Goal: Use online tool/utility: Utilize a website feature to perform a specific function

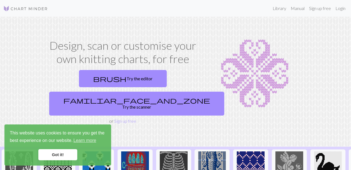
click at [155, 92] on link "familiar_face_and_zone Try the scanner" at bounding box center [136, 104] width 175 height 24
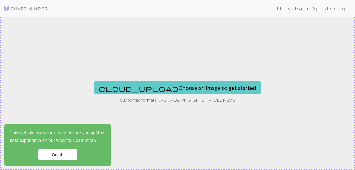
click at [192, 88] on button "cloud_upload Choose an image to get started" at bounding box center [177, 87] width 167 height 13
type input "C:\fakepath\KakaoTalk_20251003_004309518.jpg"
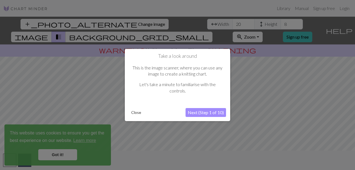
click at [135, 110] on button "Close" at bounding box center [136, 112] width 14 height 8
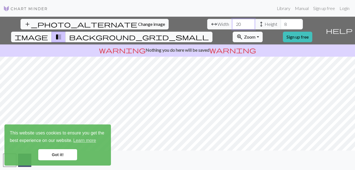
click at [233, 23] on input "20" at bounding box center [244, 24] width 22 height 11
type input "2"
type input "80"
click at [281, 23] on input "8" at bounding box center [292, 24] width 22 height 11
click at [281, 27] on input "50" at bounding box center [292, 24] width 22 height 11
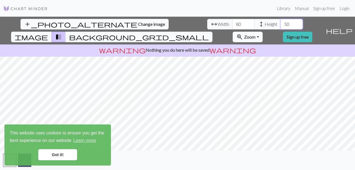
click at [281, 24] on input "50" at bounding box center [292, 24] width 22 height 11
type input "5"
click at [281, 24] on input "40" at bounding box center [292, 24] width 22 height 11
type input "4"
type input "50"
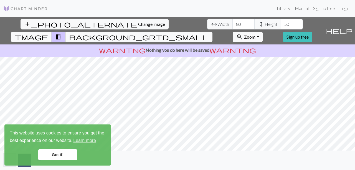
click at [71, 154] on link "Got it!" at bounding box center [57, 154] width 39 height 11
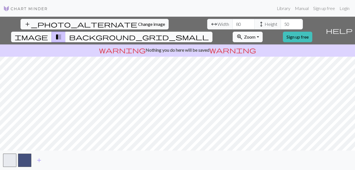
click at [213, 32] on button "background_grid_small" at bounding box center [139, 37] width 147 height 11
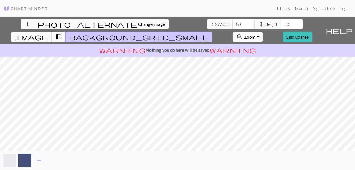
click at [14, 162] on button "button" at bounding box center [9, 160] width 13 height 13
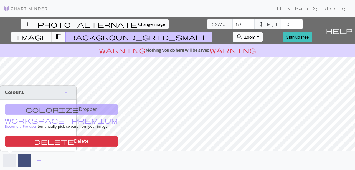
click at [50, 112] on div "colorize Dropper workspace_premium Become a Pro user to manually pick colours f…" at bounding box center [38, 125] width 76 height 51
click at [9, 160] on button "button" at bounding box center [9, 160] width 13 height 13
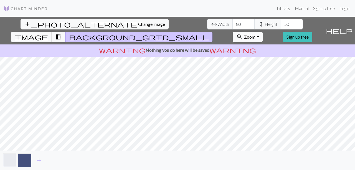
click at [263, 32] on button "zoom_in Zoom Zoom" at bounding box center [248, 37] width 30 height 11
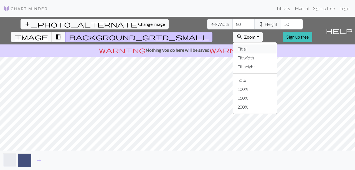
click at [270, 44] on button "Fit all" at bounding box center [255, 48] width 44 height 9
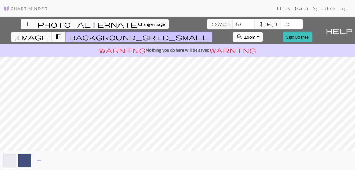
click at [263, 32] on button "zoom_in Zoom Zoom" at bounding box center [248, 37] width 30 height 11
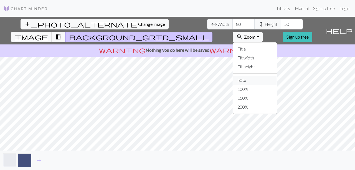
click at [272, 76] on button "50%" at bounding box center [255, 80] width 44 height 9
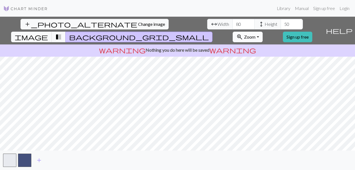
click at [256, 34] on span "Zoom" at bounding box center [249, 36] width 11 height 5
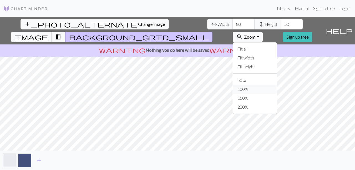
click at [263, 85] on button "100%" at bounding box center [255, 89] width 44 height 9
